Goal: Task Accomplishment & Management: Manage account settings

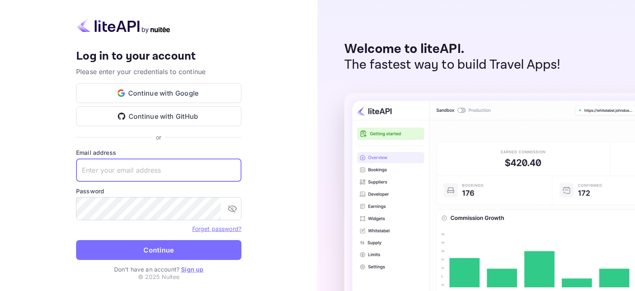
type input "[EMAIL_ADDRESS][DOMAIN_NAME]"
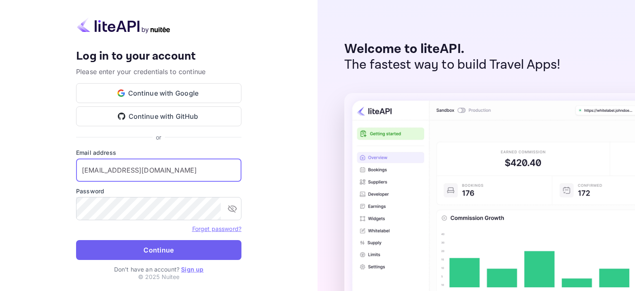
click at [190, 251] on button "Continue" at bounding box center [158, 250] width 165 height 20
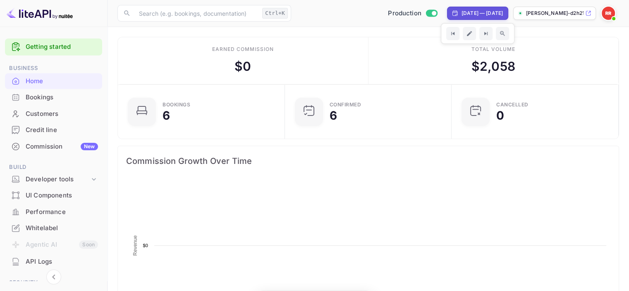
click at [493, 10] on div "[DATE] — [DATE]" at bounding box center [482, 13] width 41 height 7
select select "7"
select select "2025"
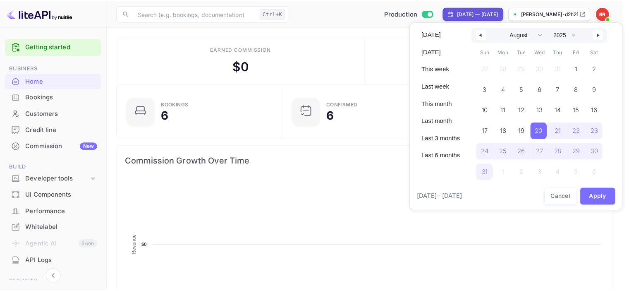
scroll to position [128, 156]
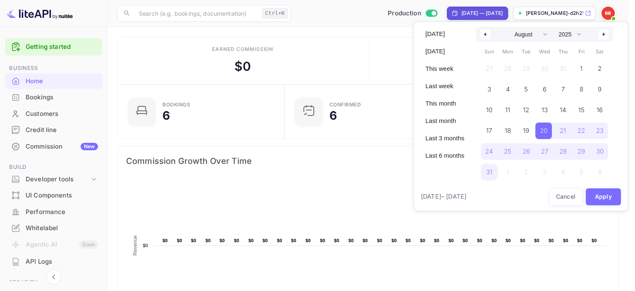
click at [542, 14] on div at bounding box center [317, 145] width 635 height 291
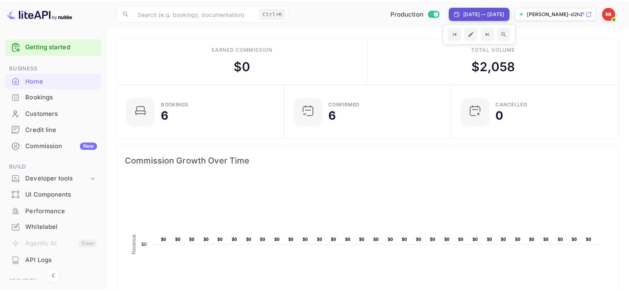
scroll to position [7, 7]
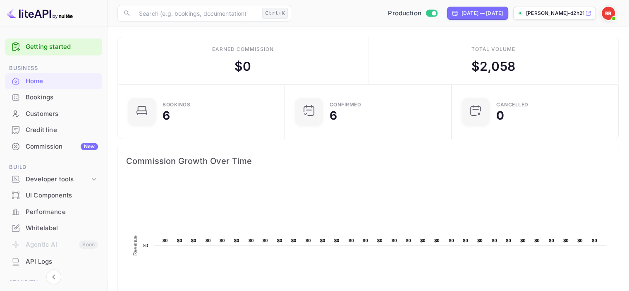
click at [542, 14] on p "[PERSON_NAME]-d2h21.nuit..." at bounding box center [554, 13] width 57 height 7
